Goal: Task Accomplishment & Management: Manage account settings

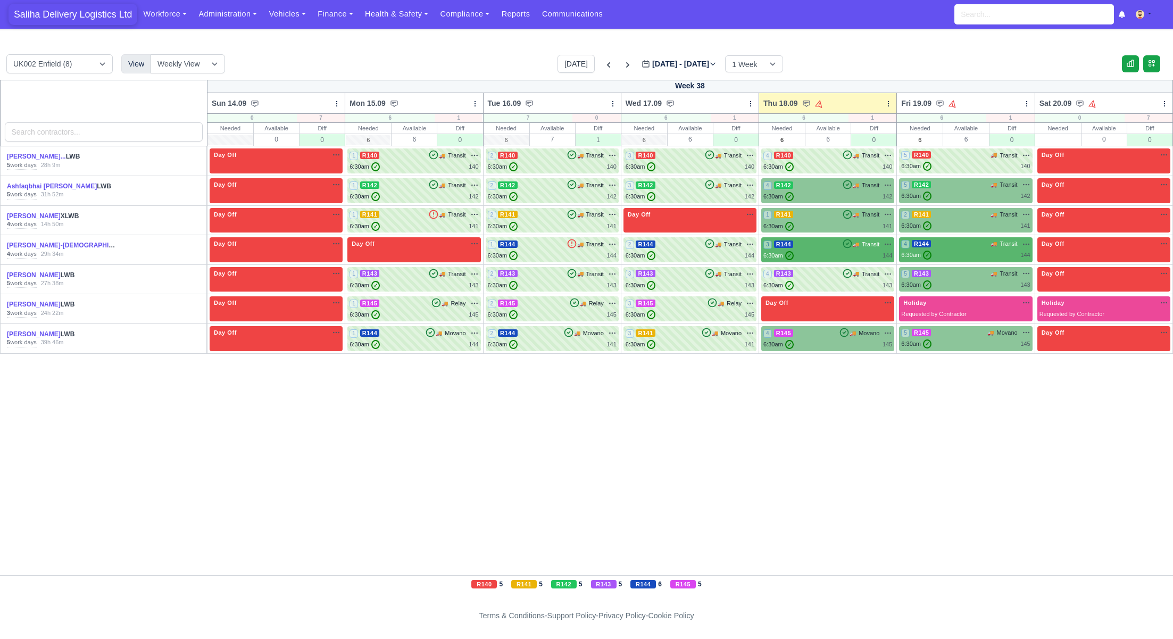
click at [66, 16] on span "Saliha Delivery Logistics Ltd" at bounding box center [73, 14] width 129 height 21
click at [38, 7] on span "Saliha Delivery Logistics Ltd" at bounding box center [73, 14] width 129 height 21
click at [849, 164] on div "6:30am ✓ 140" at bounding box center [827, 166] width 129 height 9
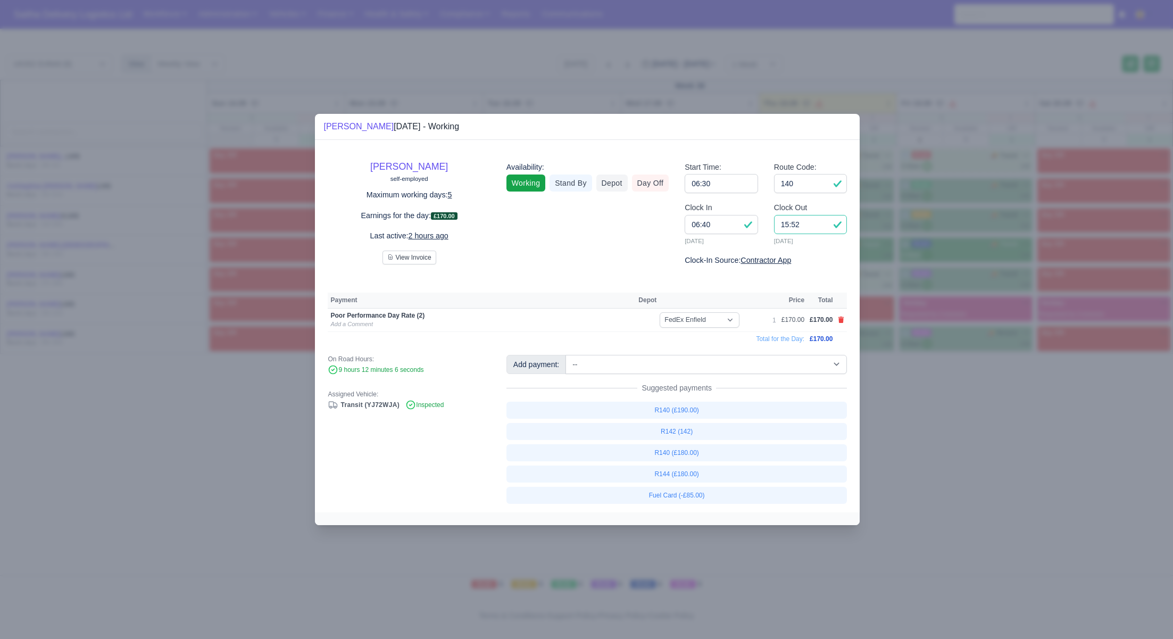
click at [804, 226] on input "15:52" at bounding box center [810, 224] width 73 height 19
type input "15:00"
click at [805, 184] on input "140" at bounding box center [810, 183] width 73 height 19
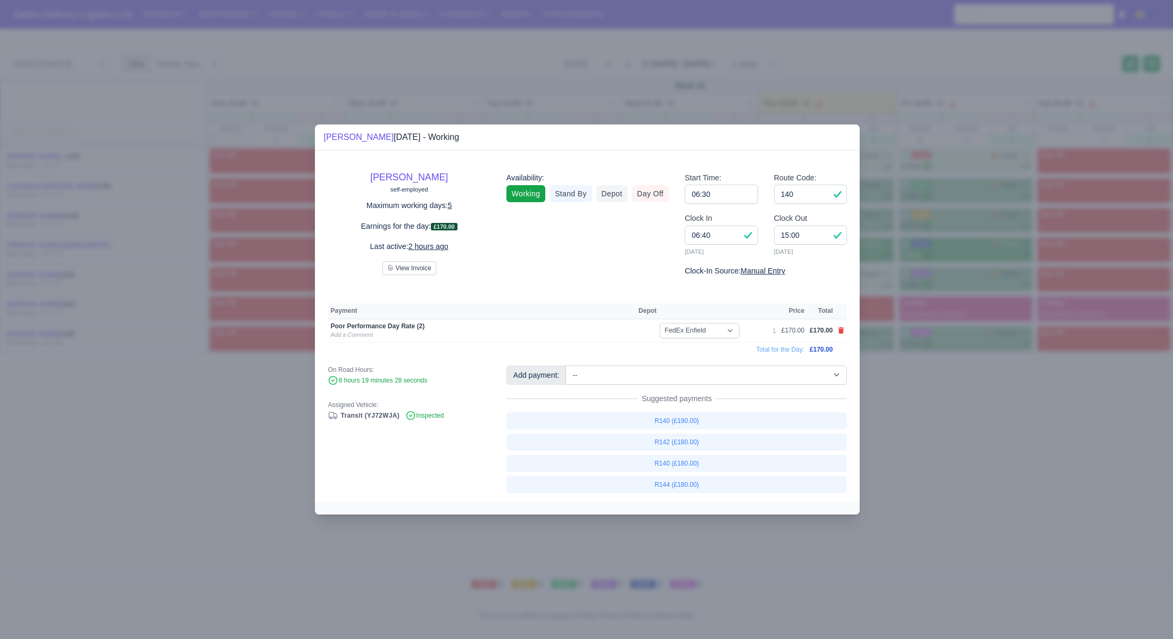
click at [878, 368] on div at bounding box center [586, 319] width 1173 height 639
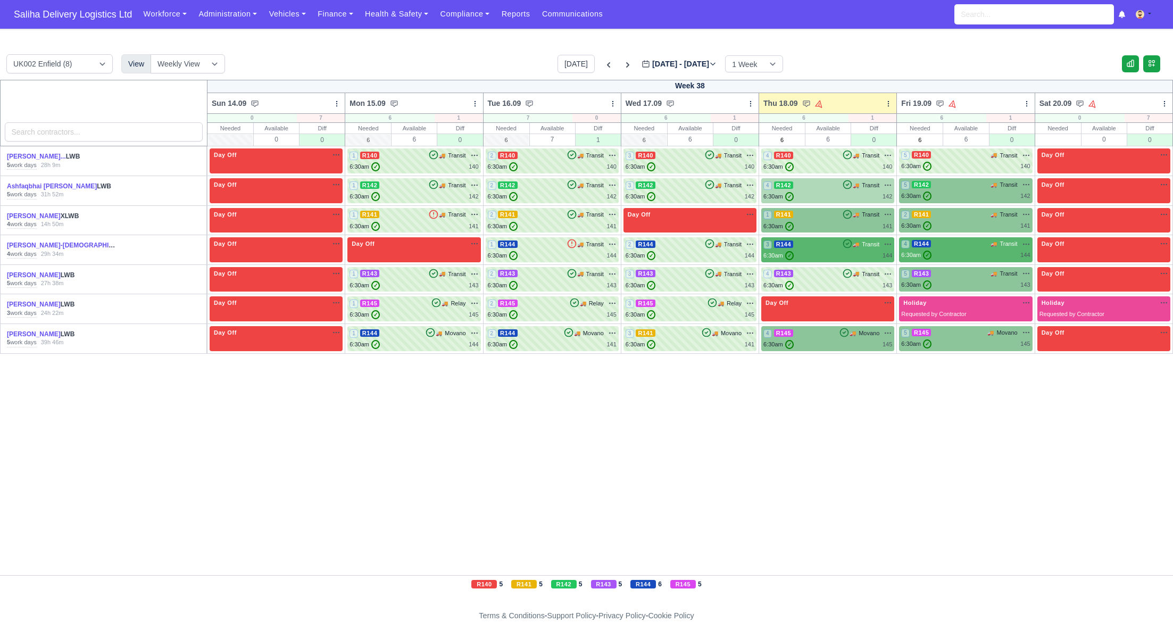
click at [833, 190] on div "4 R142 🚚 Transit" at bounding box center [827, 190] width 129 height 21
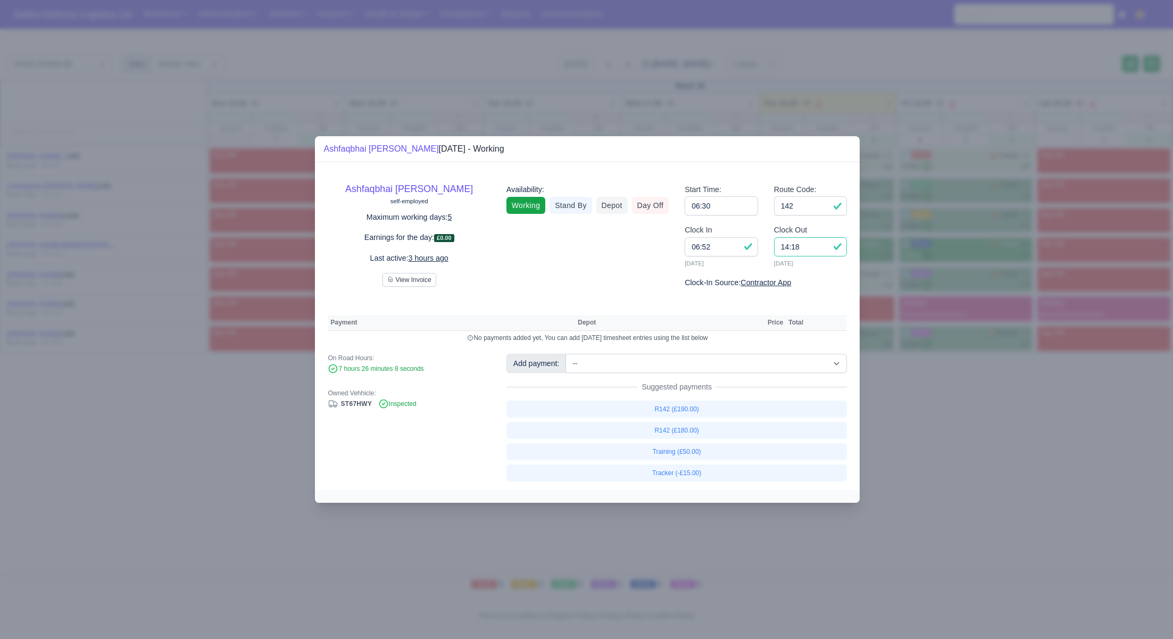
click at [818, 247] on input "14:18" at bounding box center [810, 246] width 73 height 19
click at [681, 427] on link "R142 (£180.00)" at bounding box center [676, 430] width 341 height 17
select select "1"
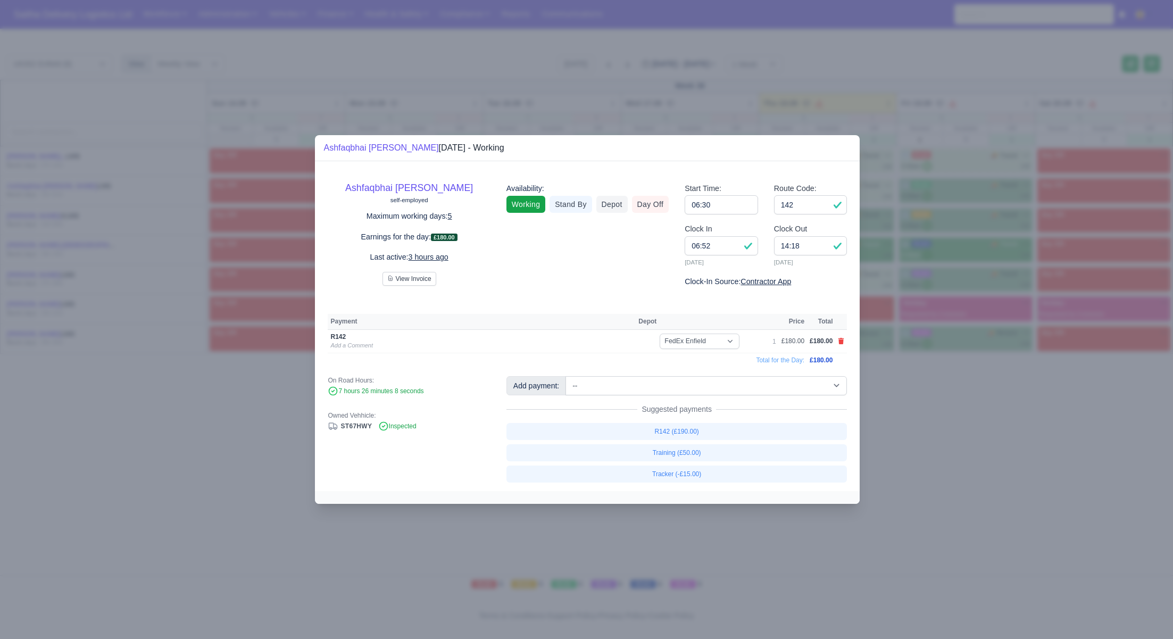
click at [1024, 432] on div at bounding box center [586, 319] width 1173 height 639
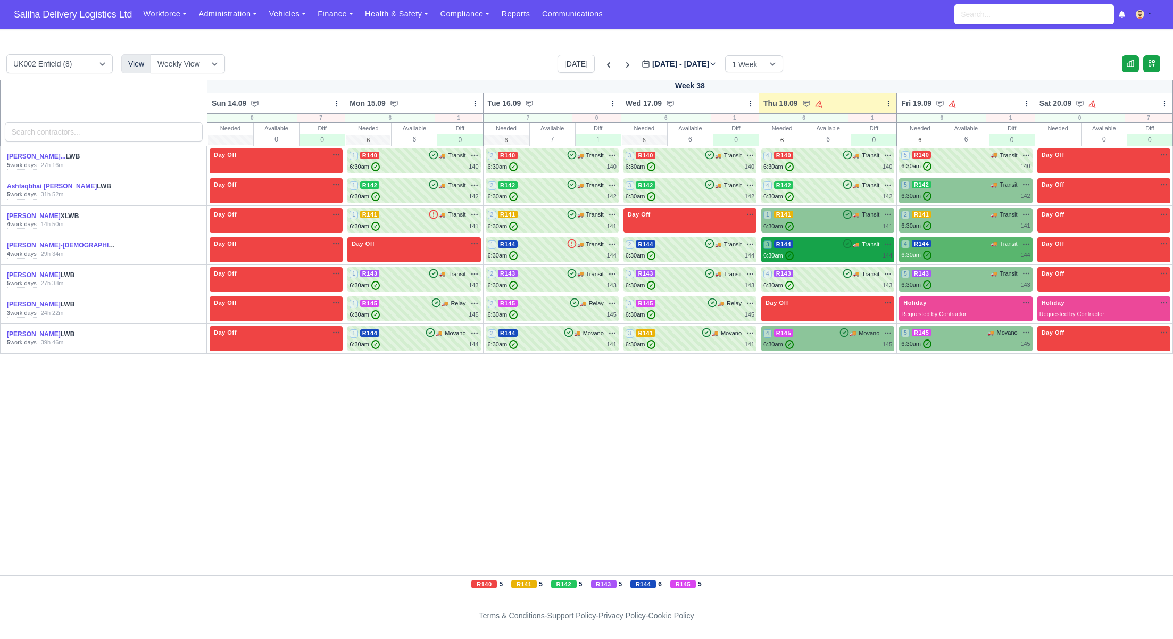
click at [822, 252] on div "6:30am ✓ 144" at bounding box center [827, 255] width 129 height 9
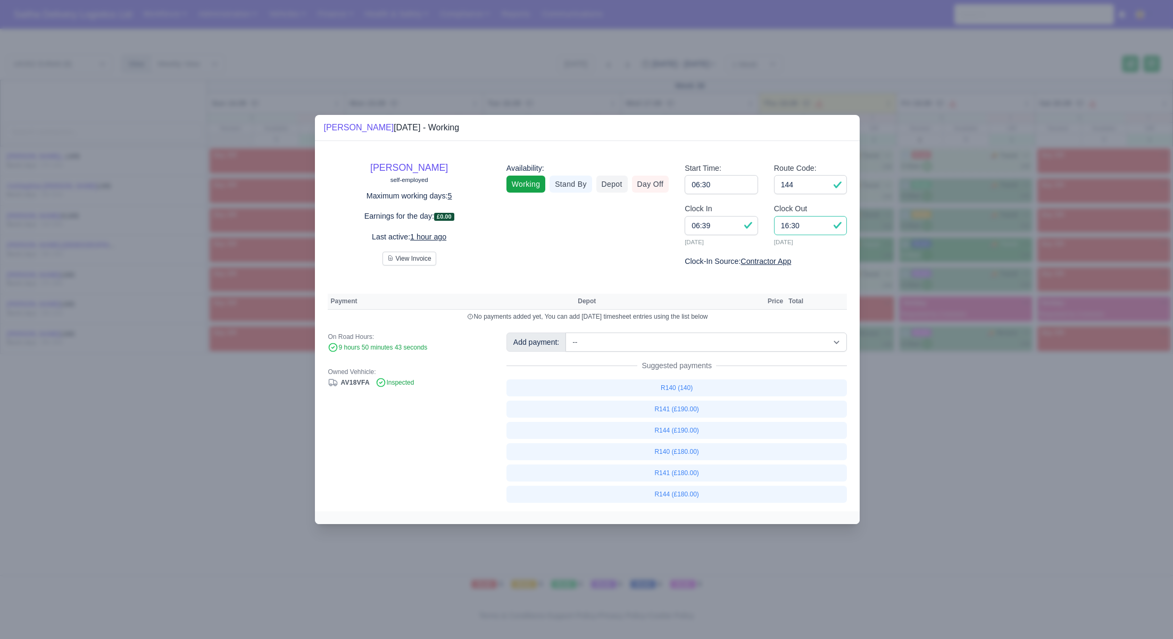
click at [808, 224] on input "16:30" at bounding box center [810, 225] width 73 height 19
type input "16:00"
click at [673, 498] on link "R144 (£180.00)" at bounding box center [676, 494] width 341 height 17
select select "1"
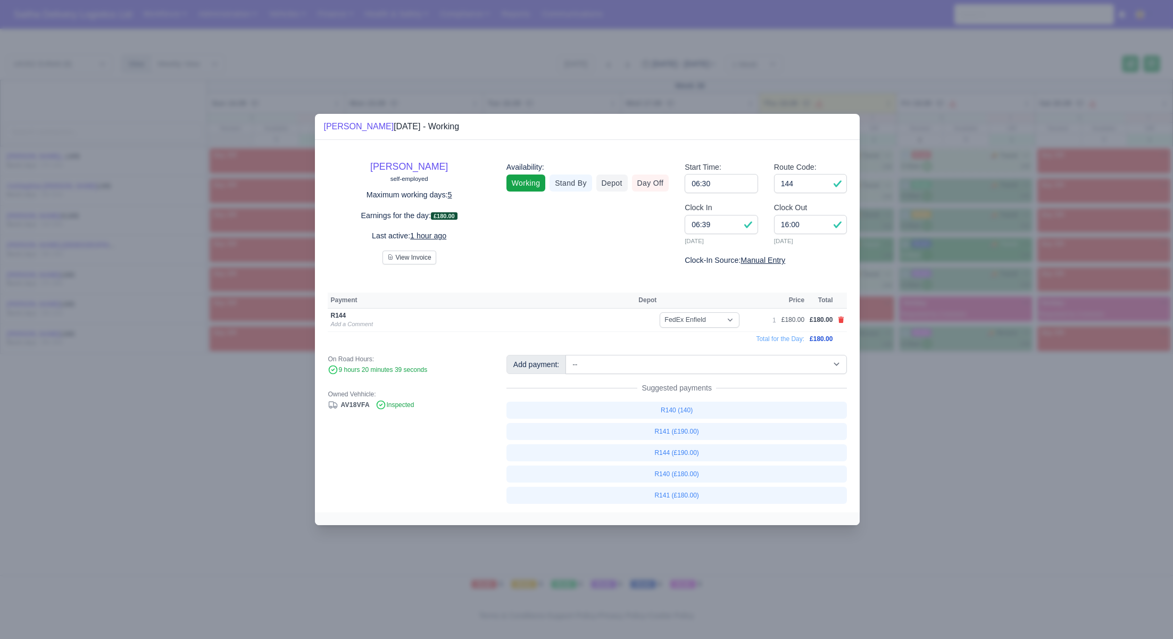
click at [917, 469] on div at bounding box center [586, 319] width 1173 height 639
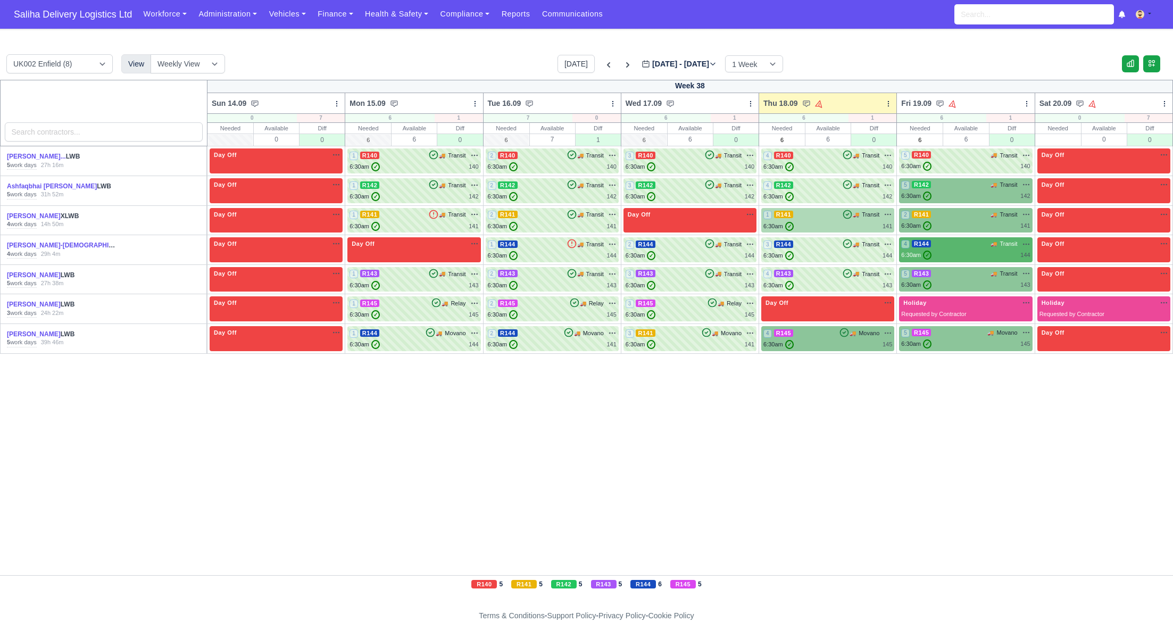
click at [806, 209] on div "1 R141 🚚" at bounding box center [827, 220] width 133 height 25
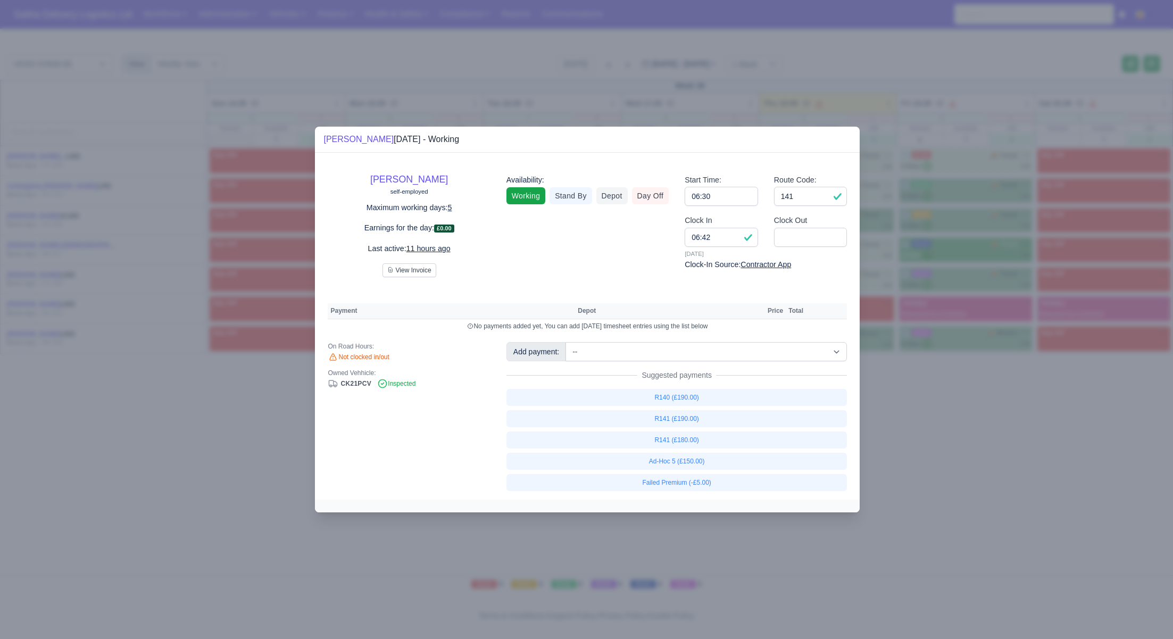
drag, startPoint x: 1168, startPoint y: 428, endPoint x: 997, endPoint y: 391, distance: 175.3
click at [1161, 426] on div at bounding box center [586, 319] width 1173 height 639
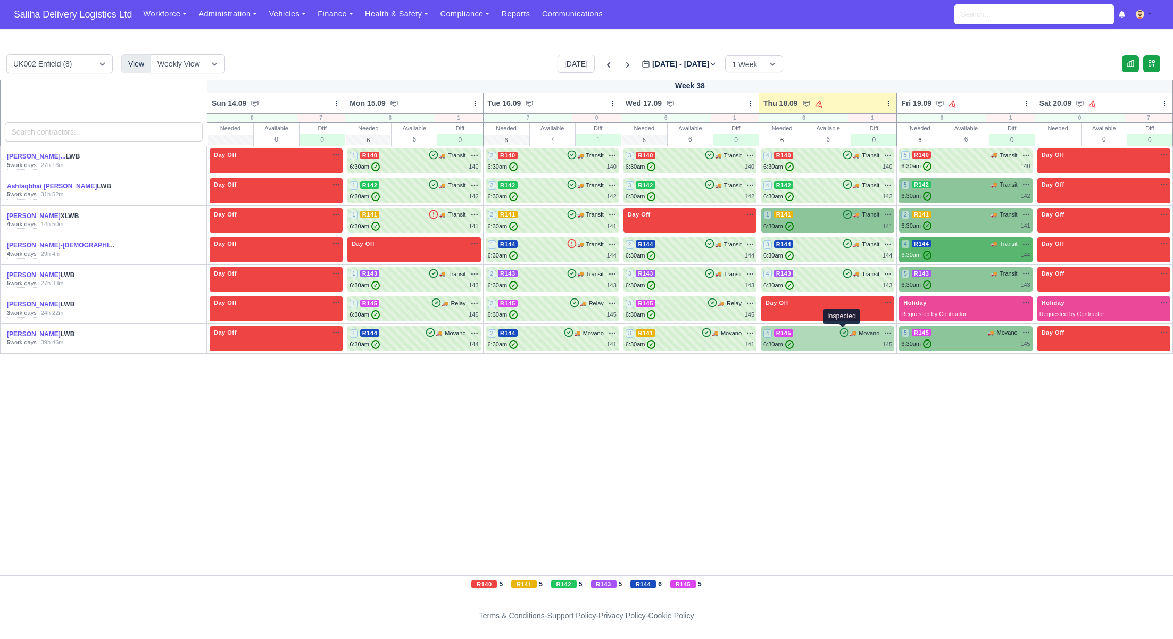
click at [840, 334] on icon at bounding box center [844, 332] width 11 height 11
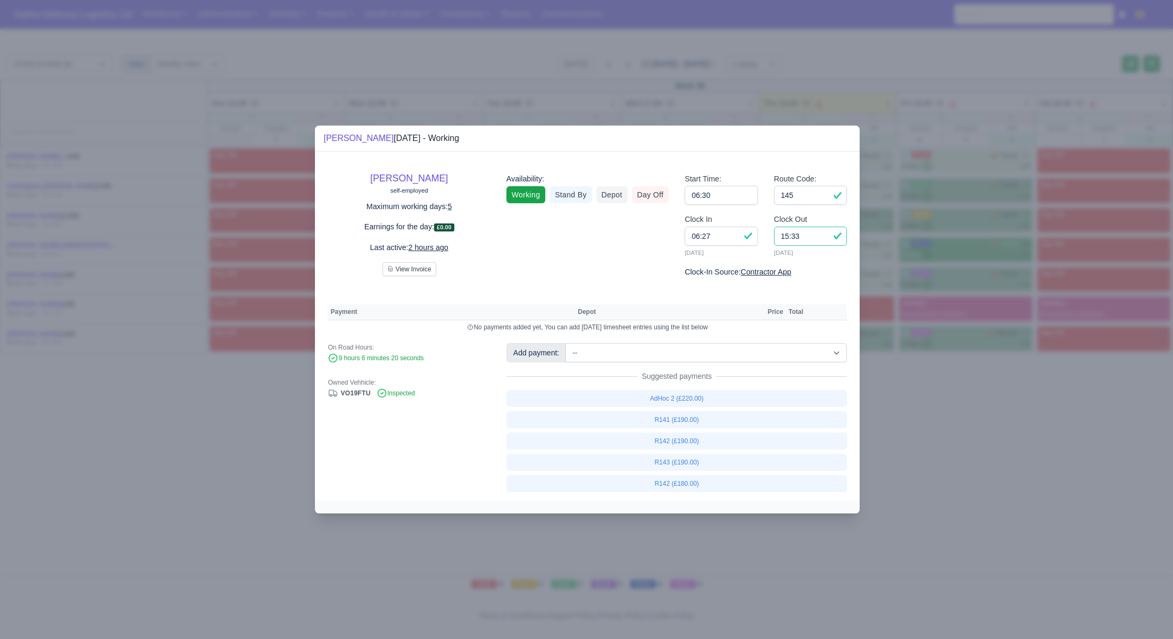
click at [813, 236] on input "15:33" at bounding box center [810, 236] width 73 height 19
type input "15:30"
click at [665, 354] on select "-- Ad-Hoc 1 (AD-HO) Ad-Hoc 2 (AD-HO) Ad-Hoc 3 (AD-HO) Ad-Hoc 4 (AD-HO) Ad-Hoc 5…" at bounding box center [705, 352] width 281 height 19
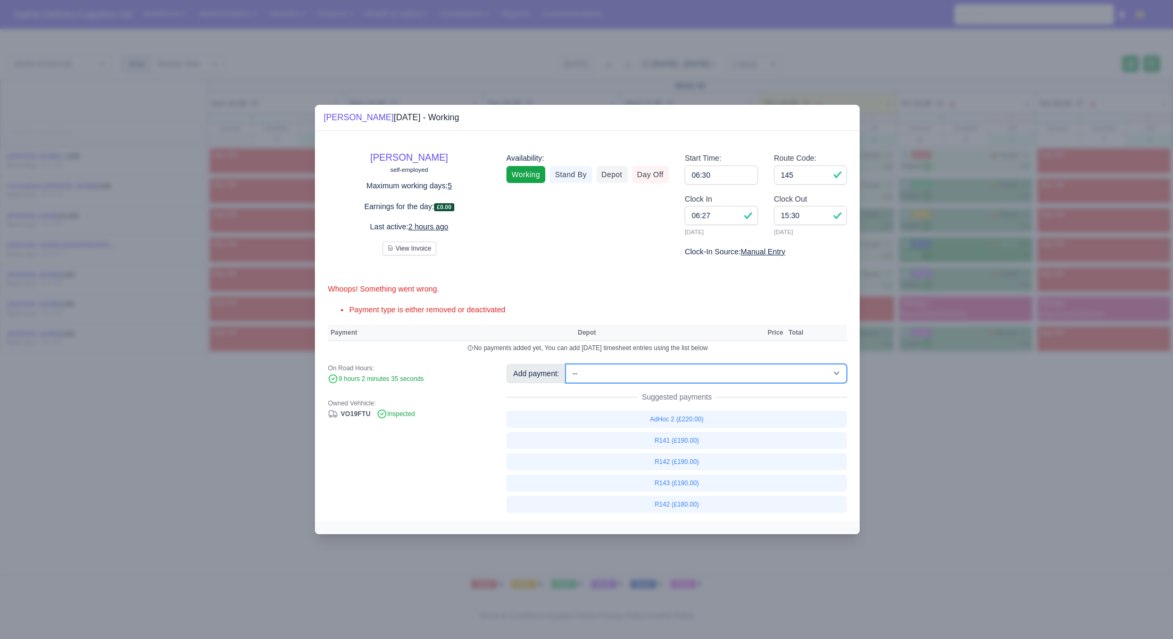
click at [567, 364] on select "-- Ad-Hoc 1 (AD-HO) Ad-Hoc 2 (AD-HO) Ad-Hoc 3 (AD-HO) Ad-Hoc 4 (AD-HO) Ad-Hoc 5…" at bounding box center [705, 373] width 281 height 19
select select "1"
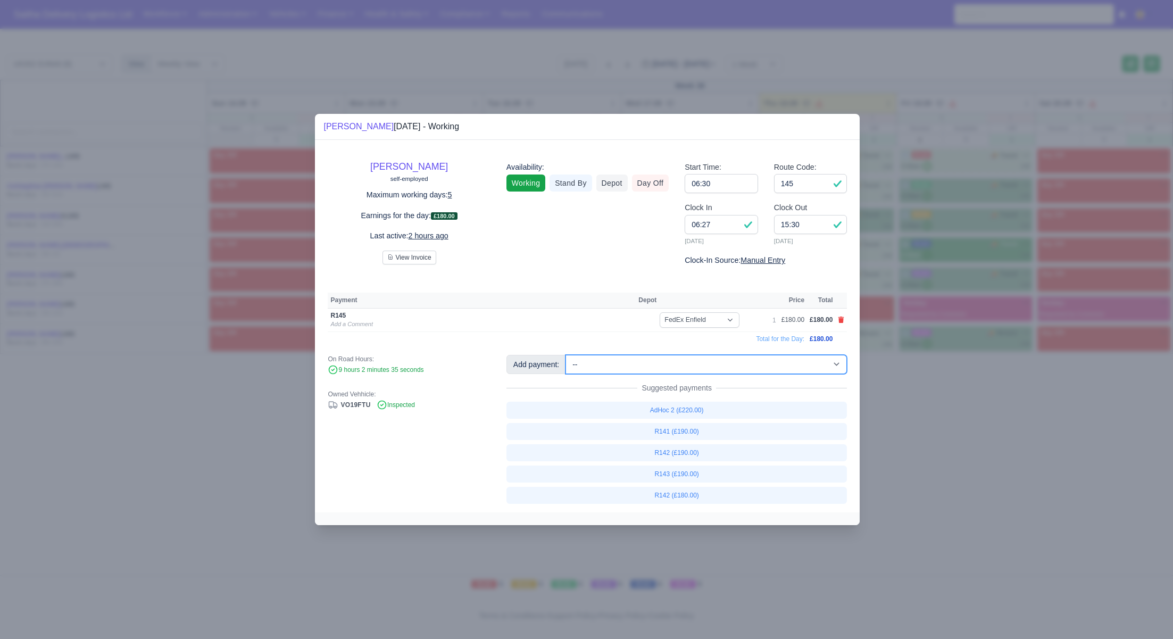
click at [630, 362] on select "-- Ad-Hoc 1 (AD-HO) Ad-Hoc 2 (AD-HO) Ad-Hoc 3 (AD-HO) Ad-Hoc 4 (AD-HO) Ad-Hoc 5…" at bounding box center [705, 364] width 281 height 19
click at [567, 355] on select "-- Ad-Hoc 1 (AD-HO) Ad-Hoc 2 (AD-HO) Ad-Hoc 3 (AD-HO) Ad-Hoc 4 (AD-HO) Ad-Hoc 5…" at bounding box center [705, 364] width 281 height 19
select select "1"
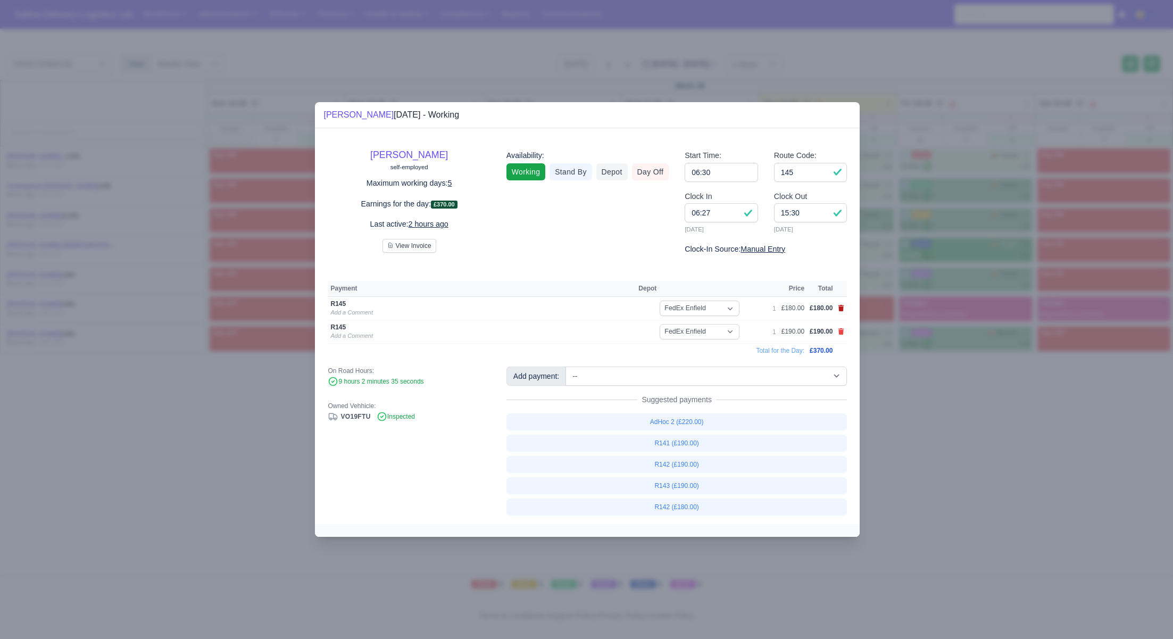
click at [843, 309] on td at bounding box center [841, 308] width 12 height 23
click at [841, 309] on icon at bounding box center [841, 308] width 6 height 6
select select
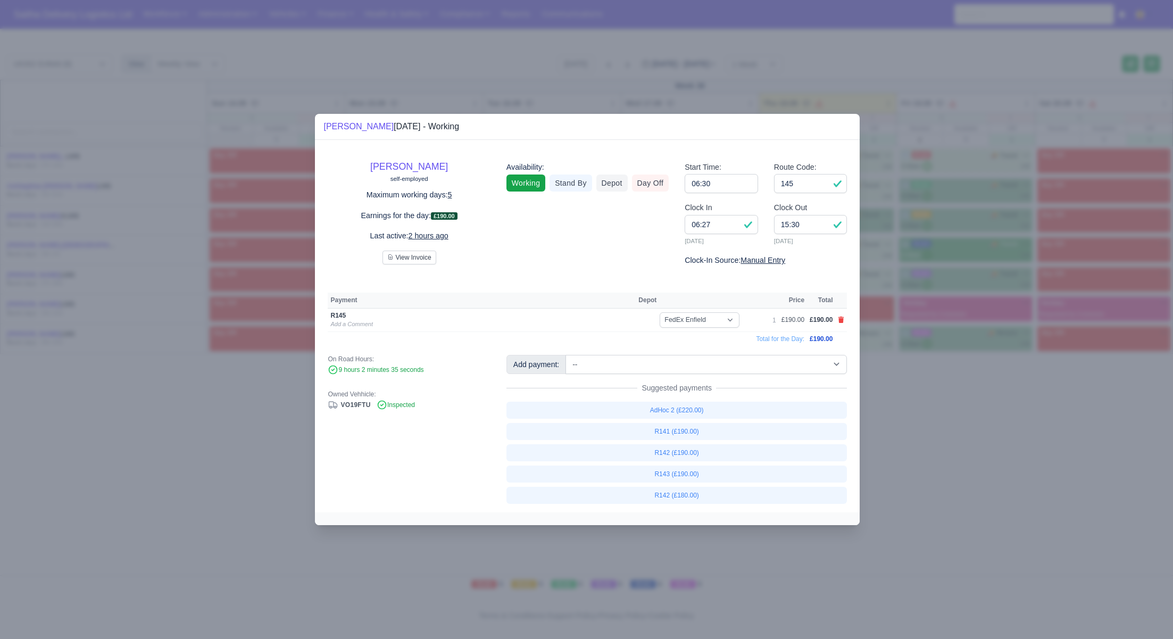
drag, startPoint x: 928, startPoint y: 393, endPoint x: 916, endPoint y: 294, distance: 99.6
click at [928, 393] on div at bounding box center [586, 319] width 1173 height 639
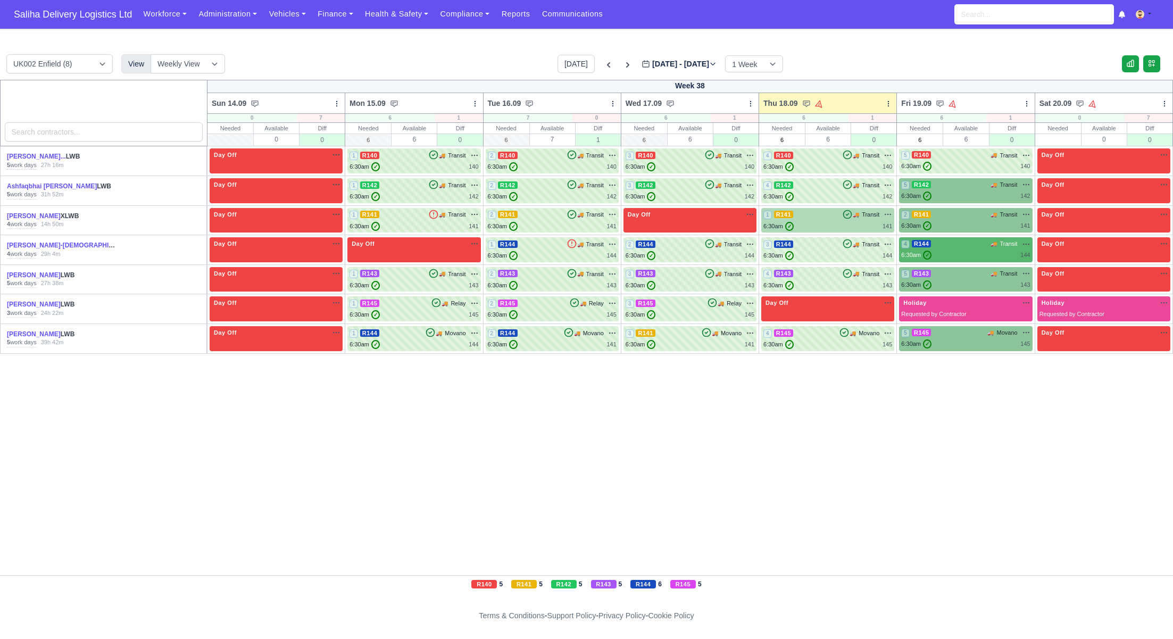
click at [854, 217] on span "🚚" at bounding box center [856, 215] width 6 height 8
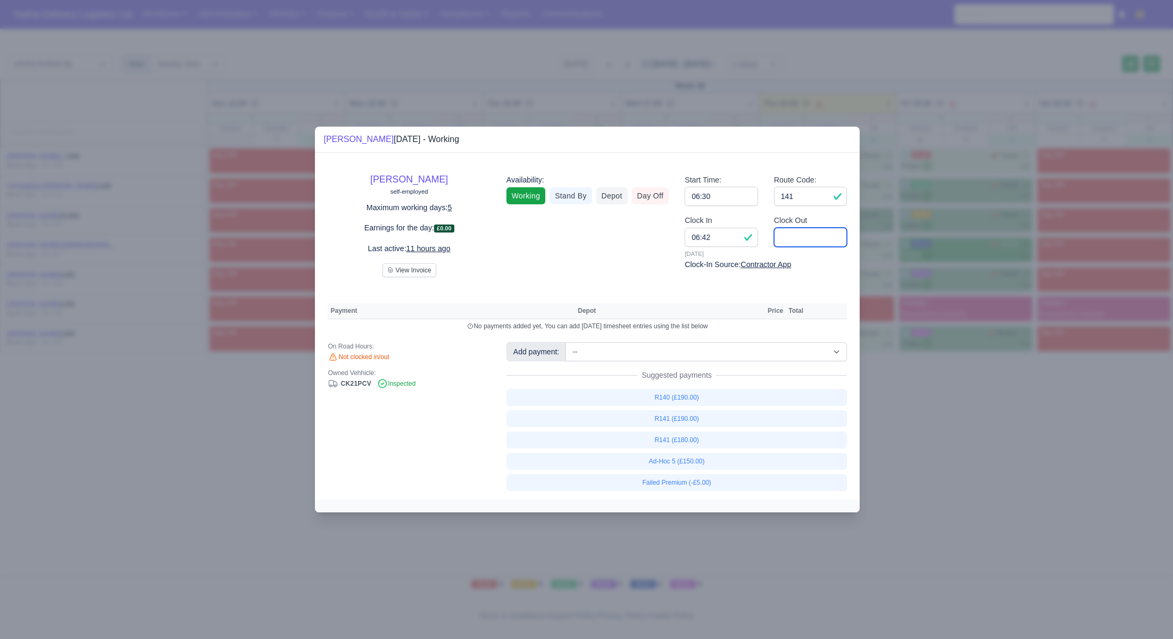
click at [835, 240] on input "Clock Out" at bounding box center [810, 237] width 73 height 19
type input "1"
type input "15:00"
click at [682, 422] on link "R141 (£190.00)" at bounding box center [676, 418] width 341 height 17
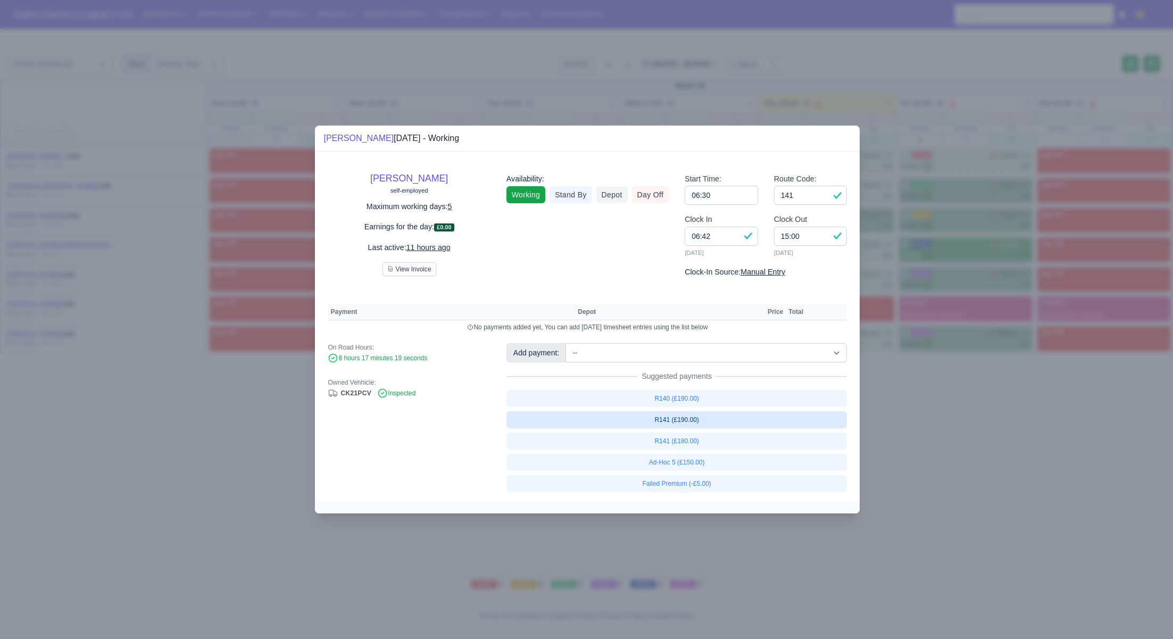
select select "1"
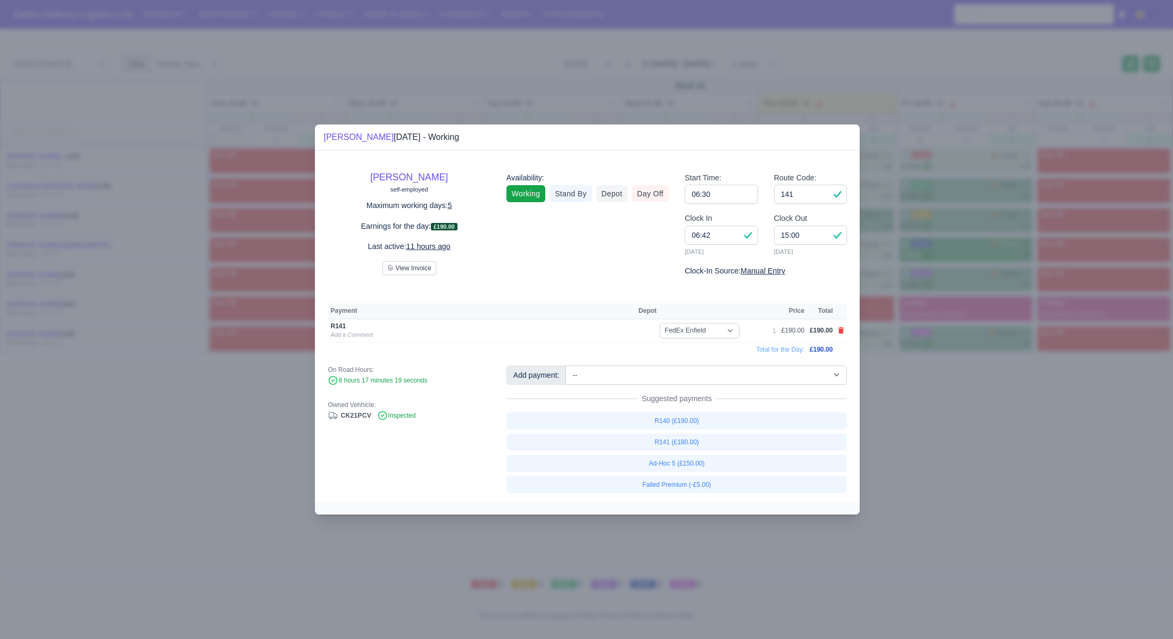
click at [1058, 469] on div at bounding box center [586, 319] width 1173 height 639
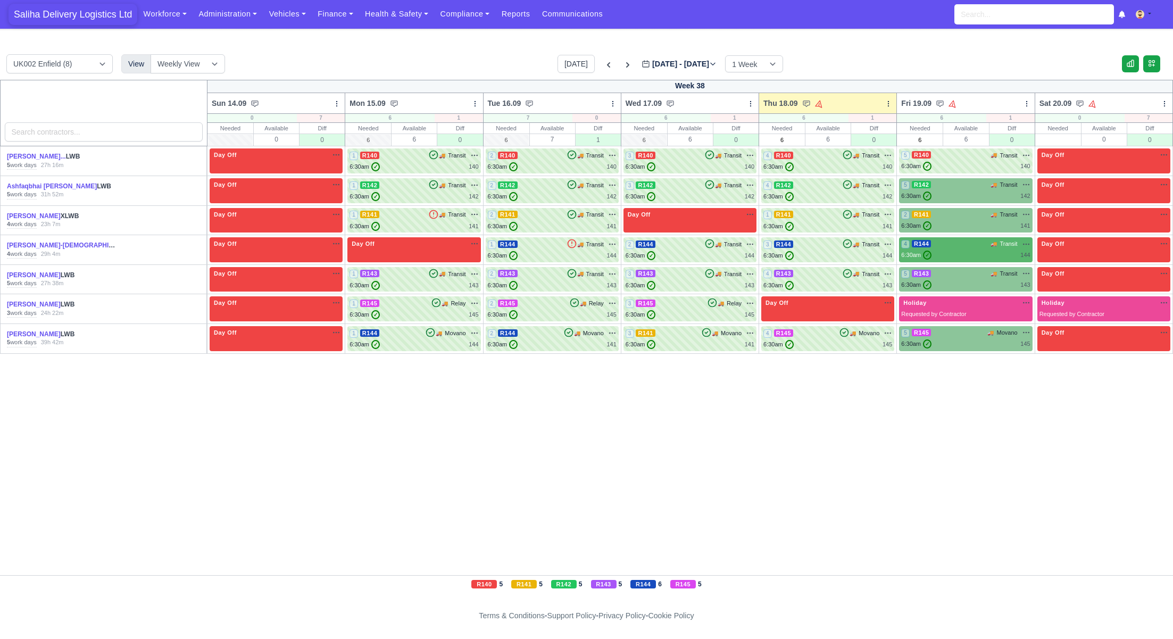
click at [92, 18] on span "Saliha Delivery Logistics Ltd" at bounding box center [73, 14] width 129 height 21
